Goal: Check status: Check status

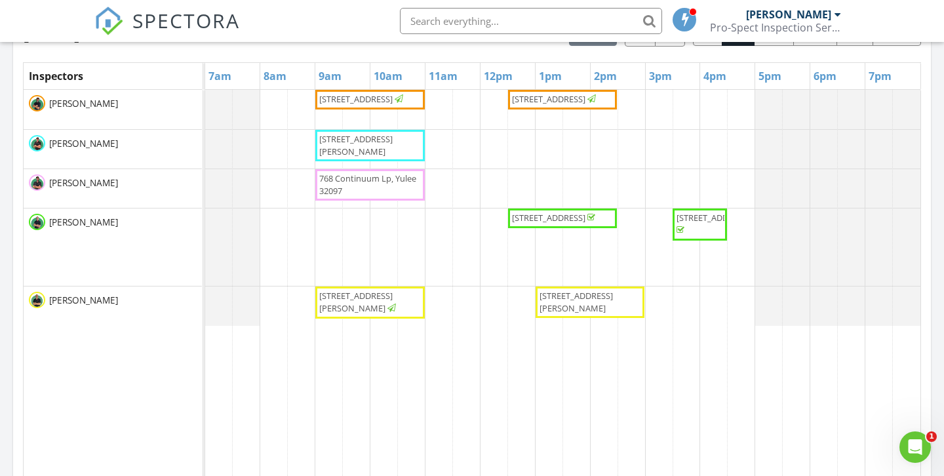
scroll to position [607, 0]
click at [389, 142] on span "[STREET_ADDRESS][PERSON_NAME]" at bounding box center [355, 146] width 73 height 24
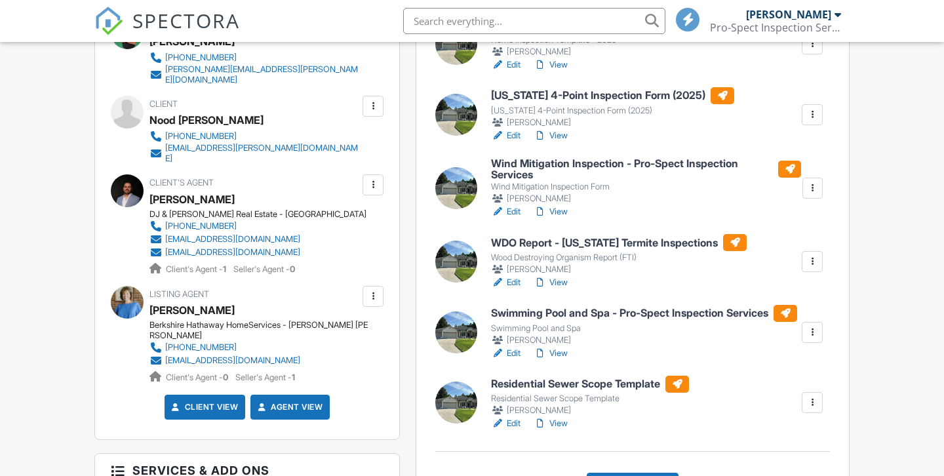
scroll to position [439, 0]
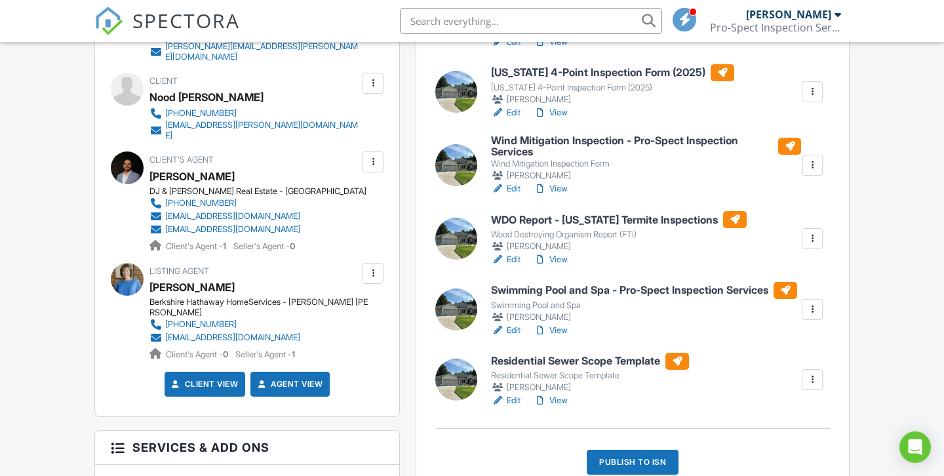
click at [555, 405] on link "View" at bounding box center [551, 400] width 34 height 13
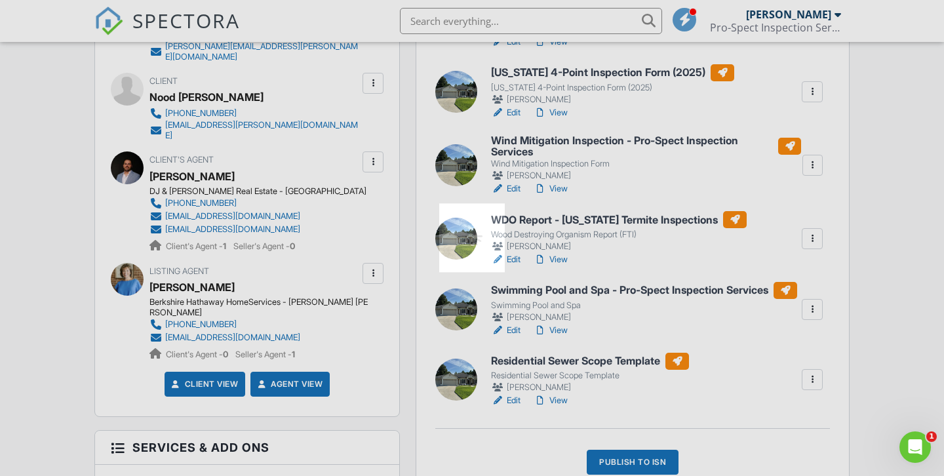
scroll to position [0, 0]
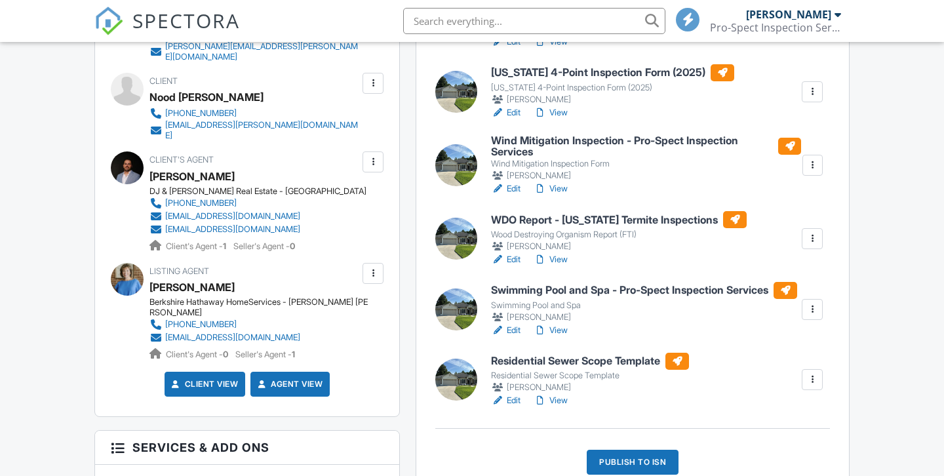
click at [567, 337] on link "View" at bounding box center [551, 330] width 34 height 13
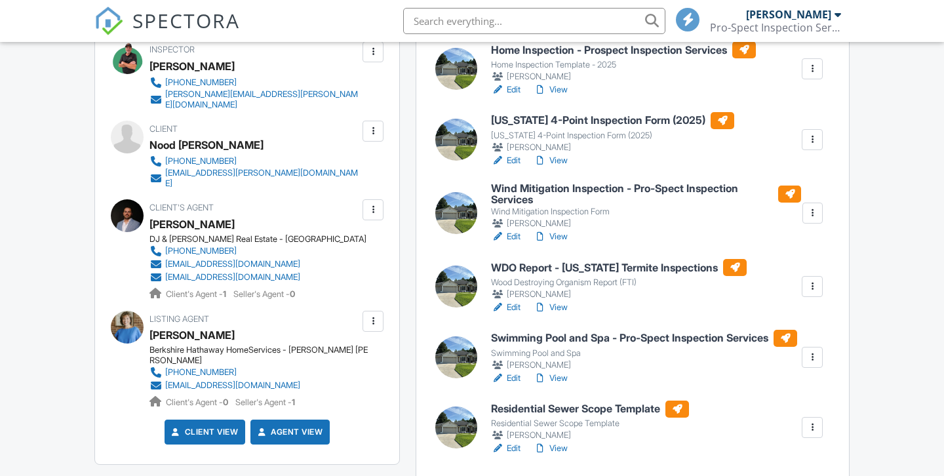
scroll to position [384, 0]
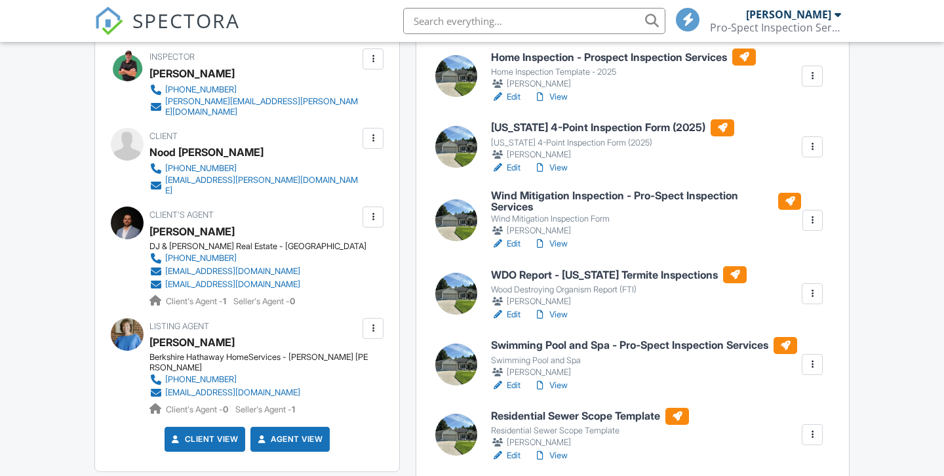
click at [556, 100] on link "View" at bounding box center [551, 97] width 34 height 13
click at [559, 170] on link "View" at bounding box center [551, 167] width 34 height 13
click at [559, 243] on link "View" at bounding box center [551, 243] width 34 height 13
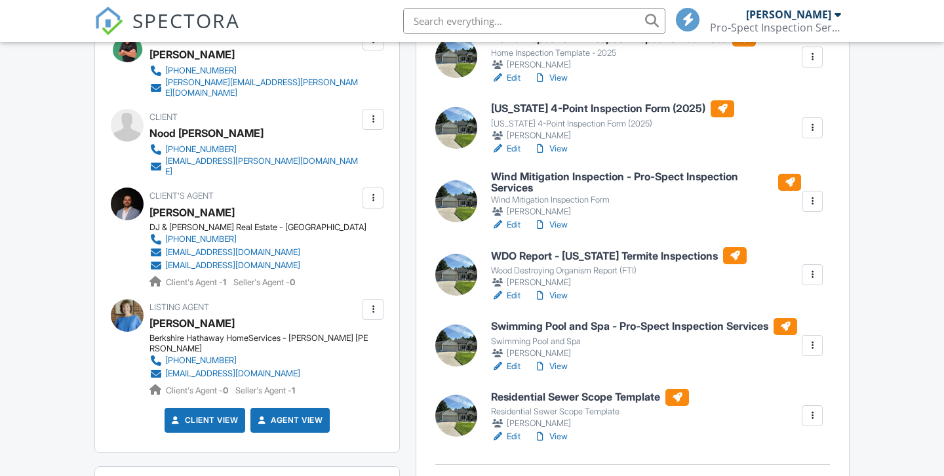
scroll to position [407, 0]
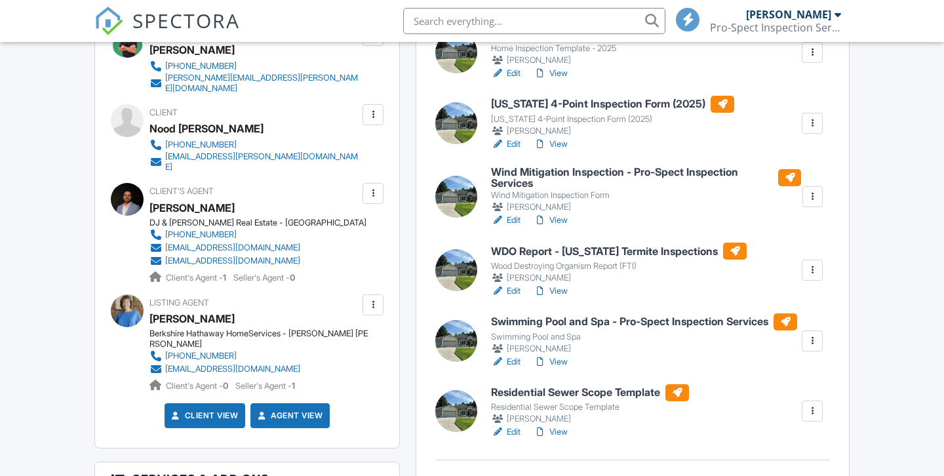
click at [550, 289] on link "View" at bounding box center [551, 291] width 34 height 13
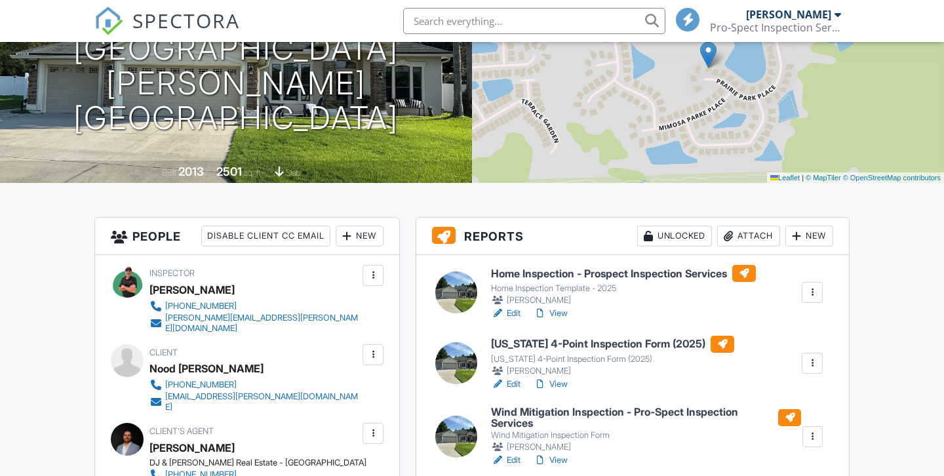
scroll to position [165, 0]
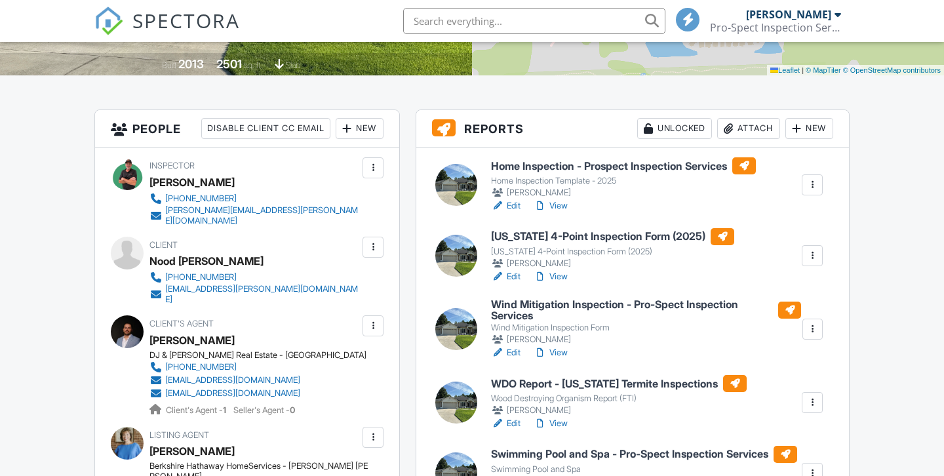
scroll to position [276, 0]
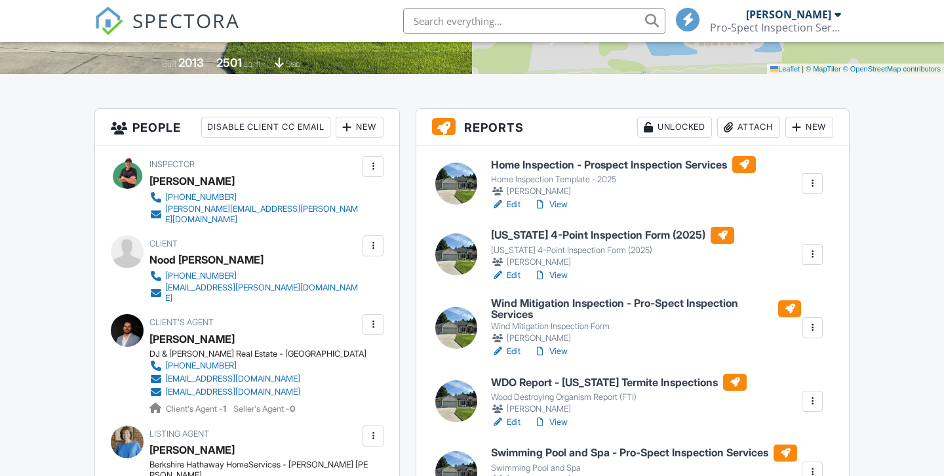
click at [510, 347] on link "Edit" at bounding box center [506, 351] width 30 height 13
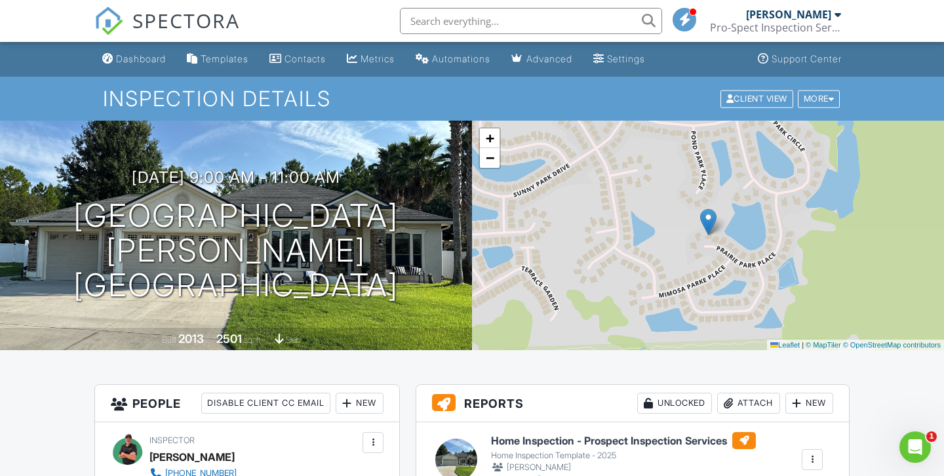
click at [111, 22] on img at bounding box center [108, 21] width 29 height 29
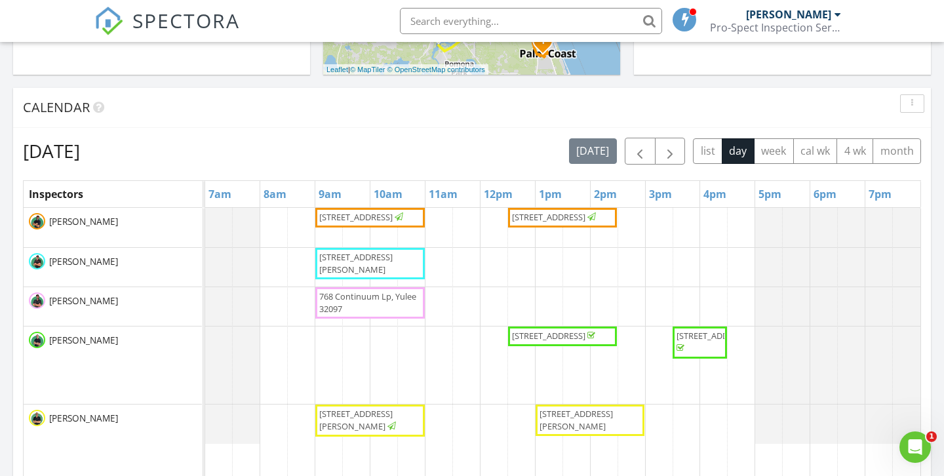
scroll to position [498, 0]
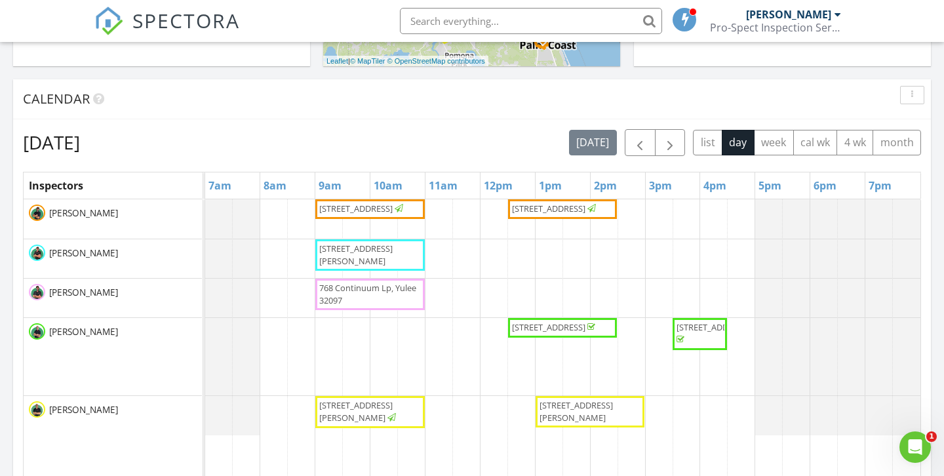
click at [390, 291] on span "768 Continuum Lp, Yulee 32097" at bounding box center [367, 294] width 97 height 24
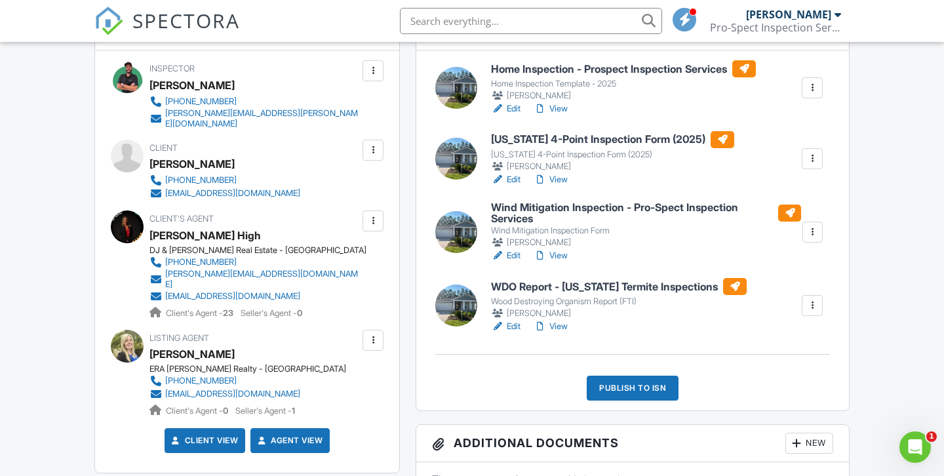
click at [559, 108] on link "View" at bounding box center [551, 108] width 34 height 13
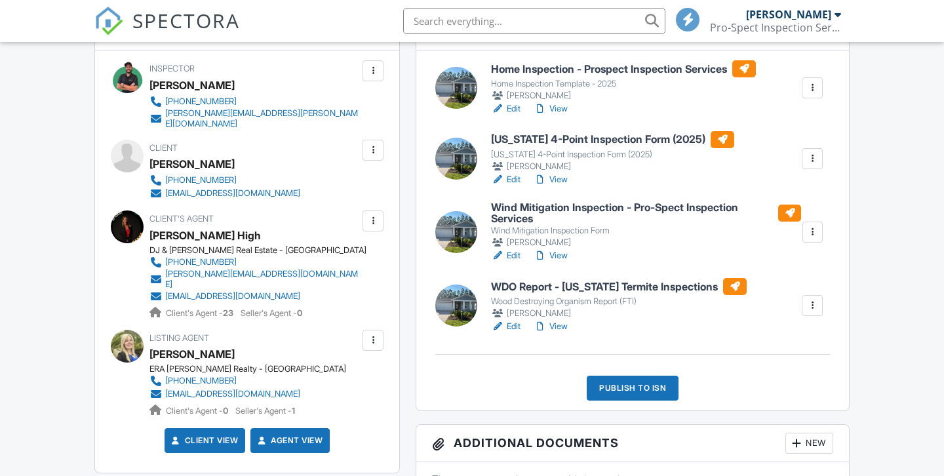
click at [564, 256] on link "View" at bounding box center [551, 255] width 34 height 13
click at [554, 327] on link "View" at bounding box center [551, 326] width 34 height 13
